Goal: Check status: Check status

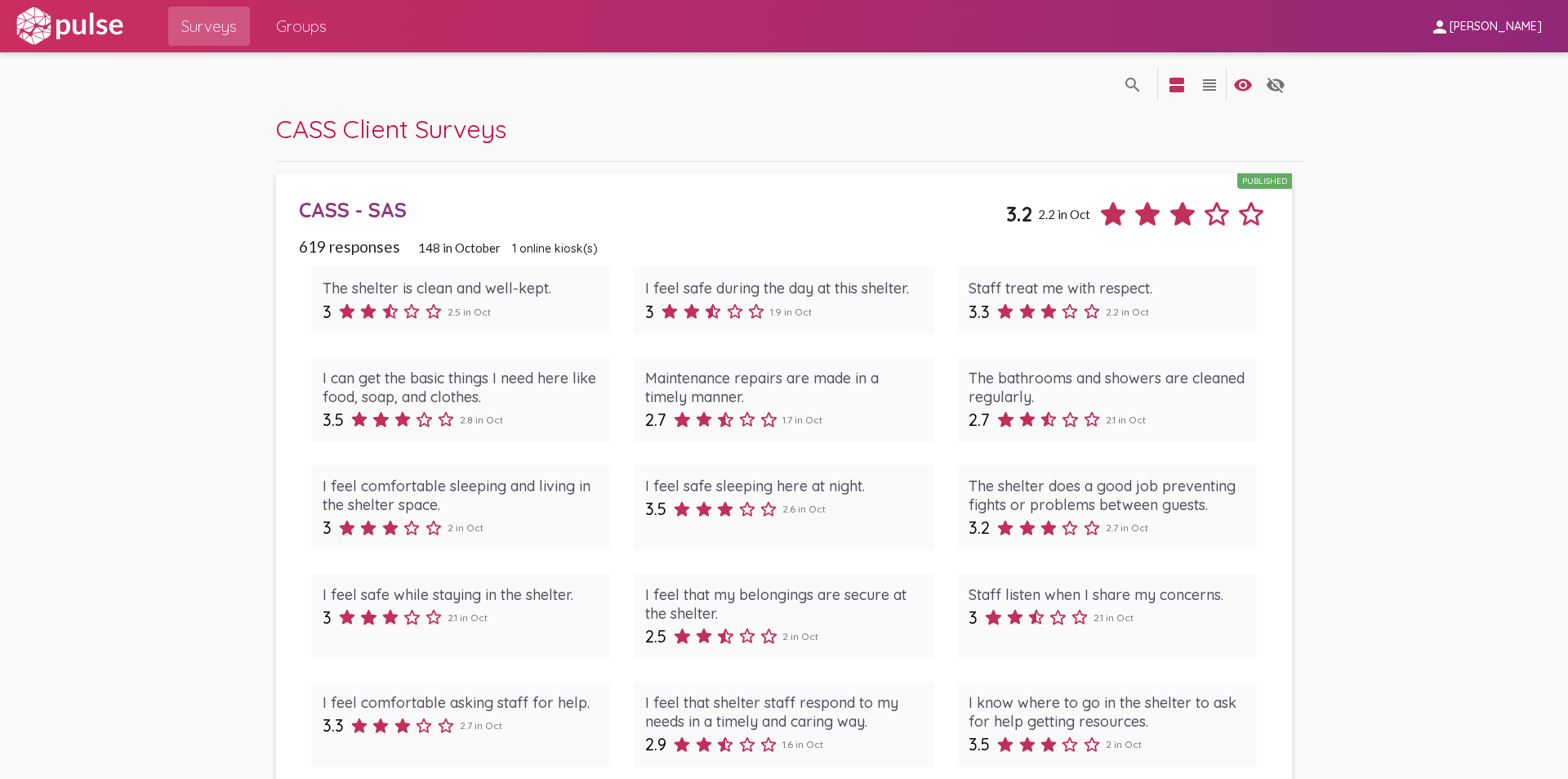
click at [376, 209] on div "CASS - SAS" at bounding box center [652, 210] width 706 height 26
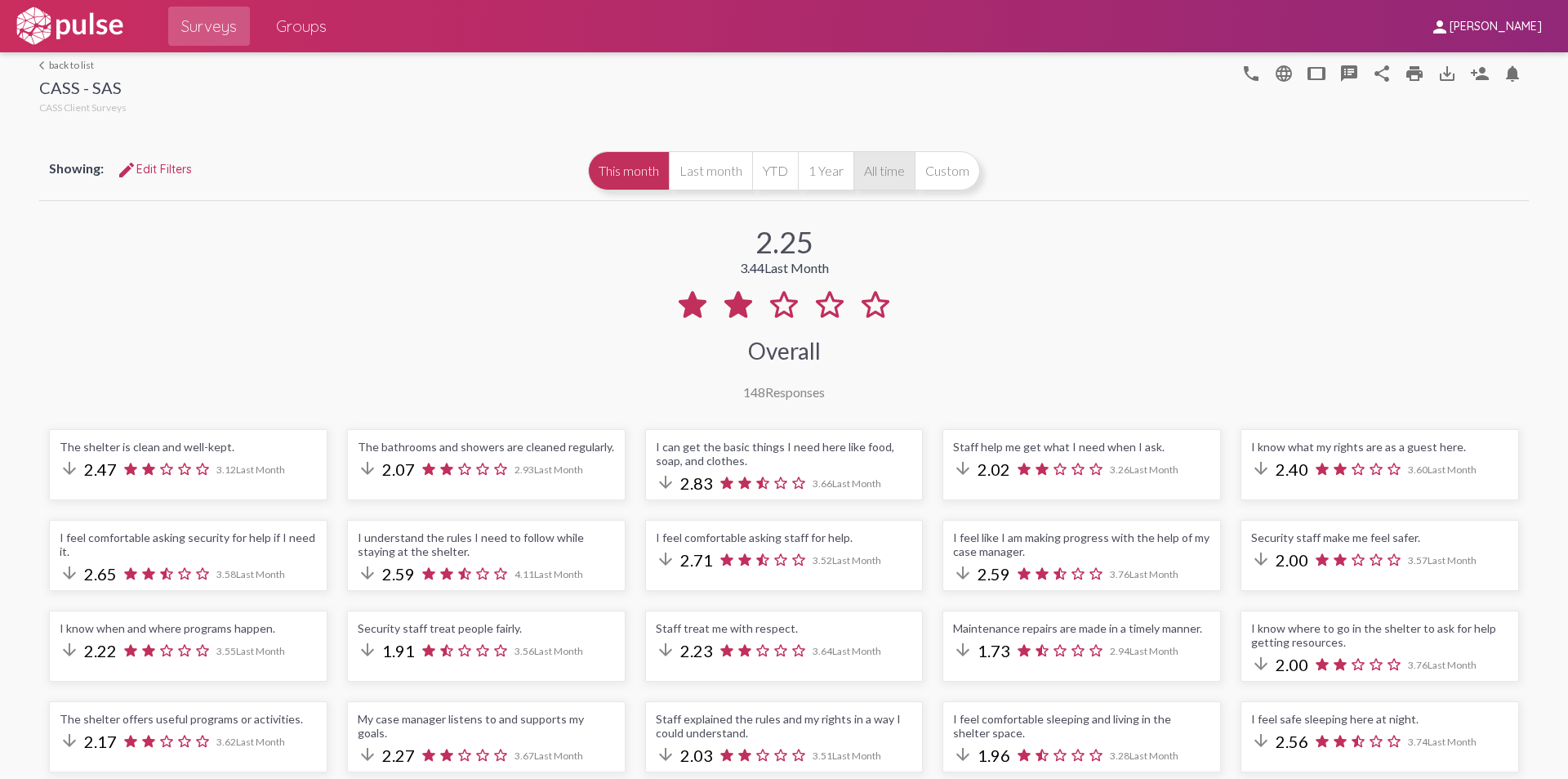
click at [900, 175] on button "All time" at bounding box center [884, 170] width 61 height 40
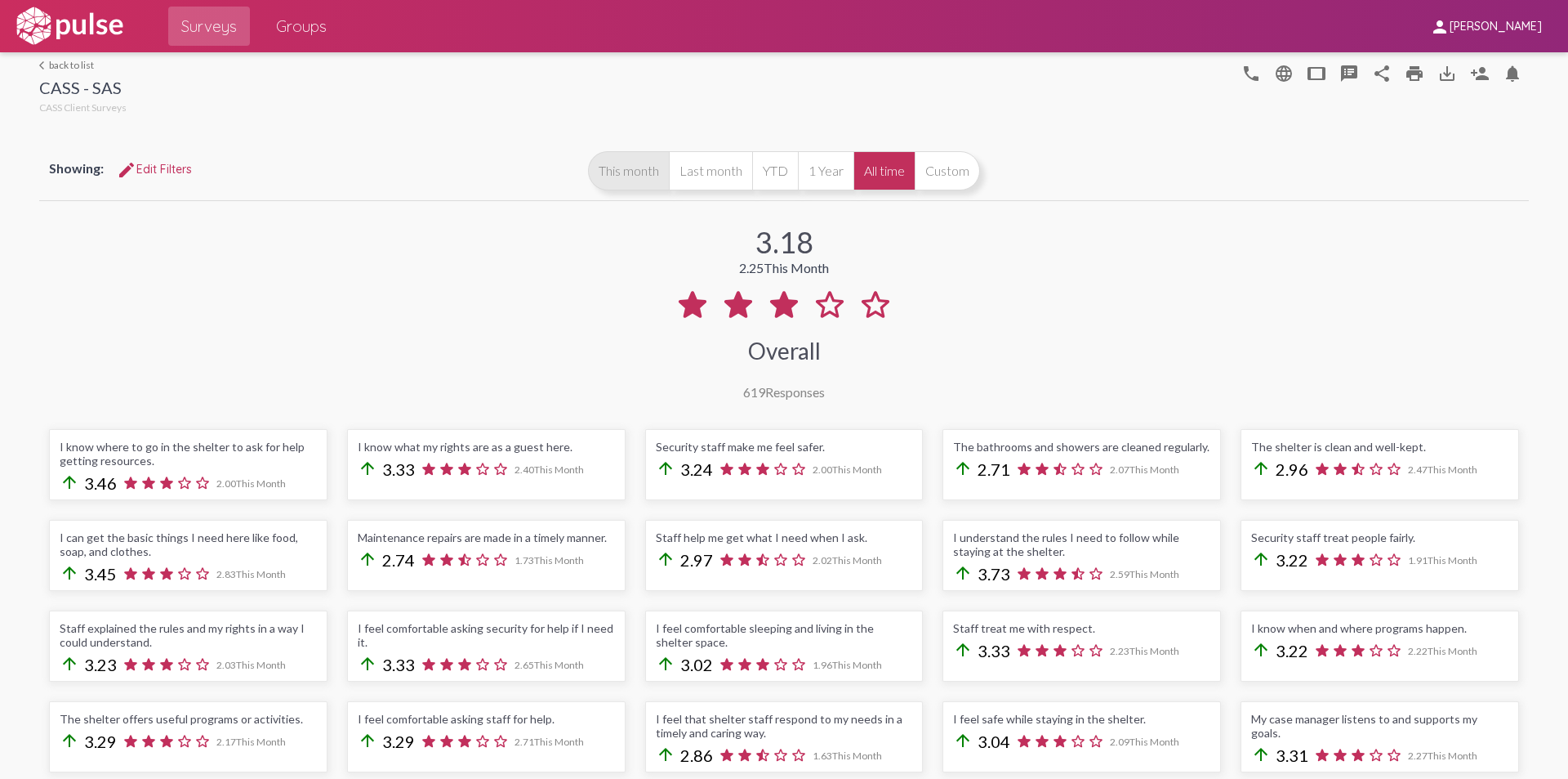
click at [644, 169] on button "This month" at bounding box center [628, 170] width 81 height 40
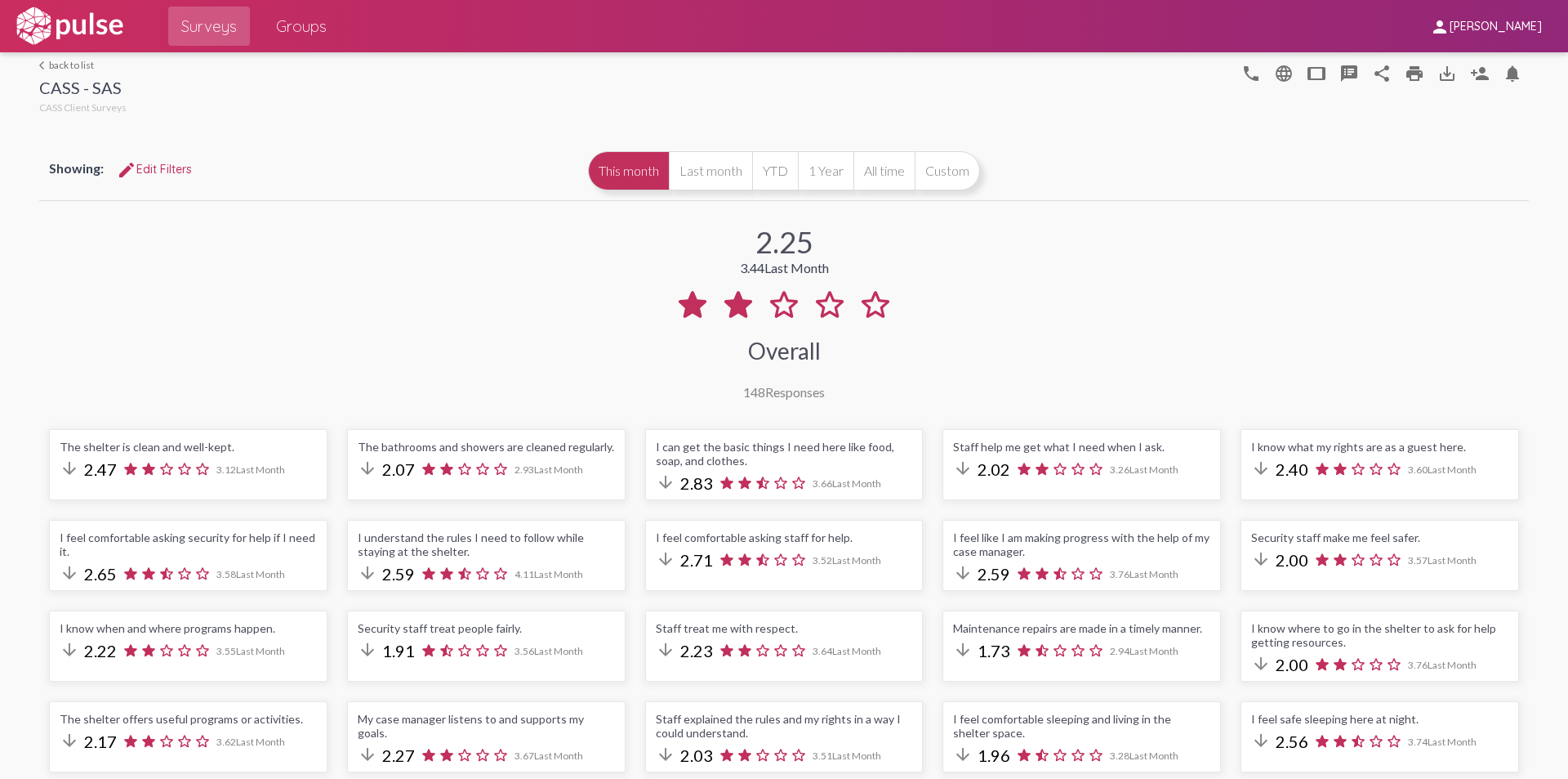
scroll to position [245, 0]
